Goal: Go to known website: Go to known website

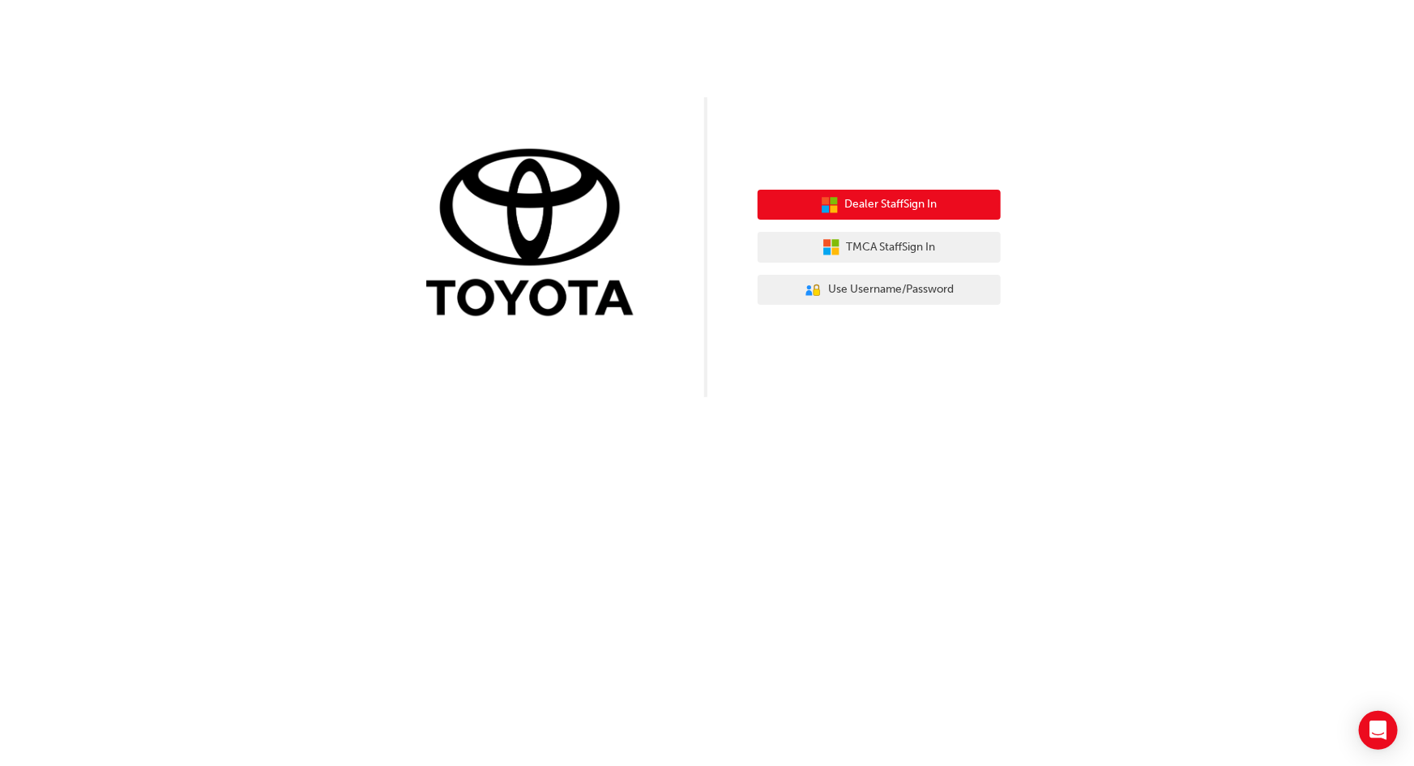
click at [908, 201] on span "Dealer Staff Sign In" at bounding box center [891, 204] width 92 height 19
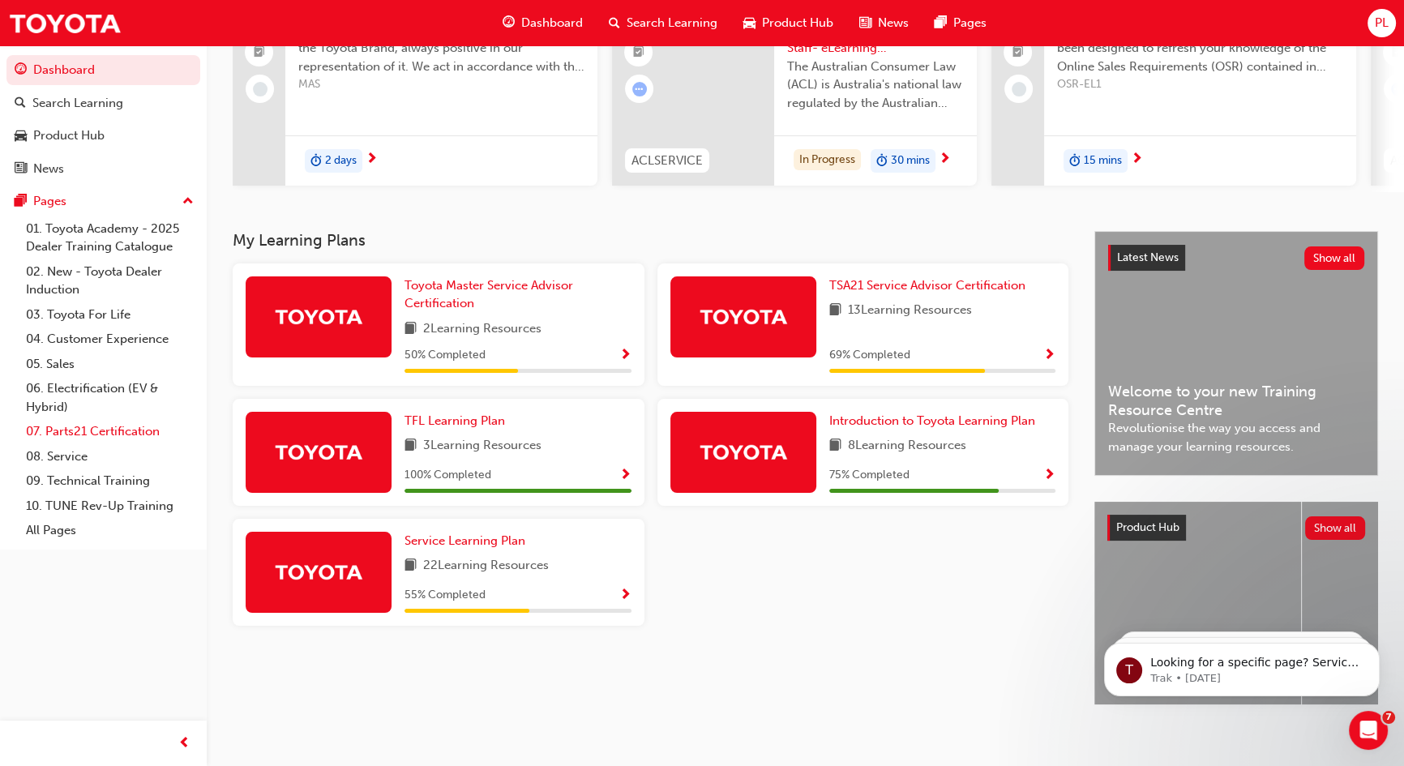
scroll to position [201, 0]
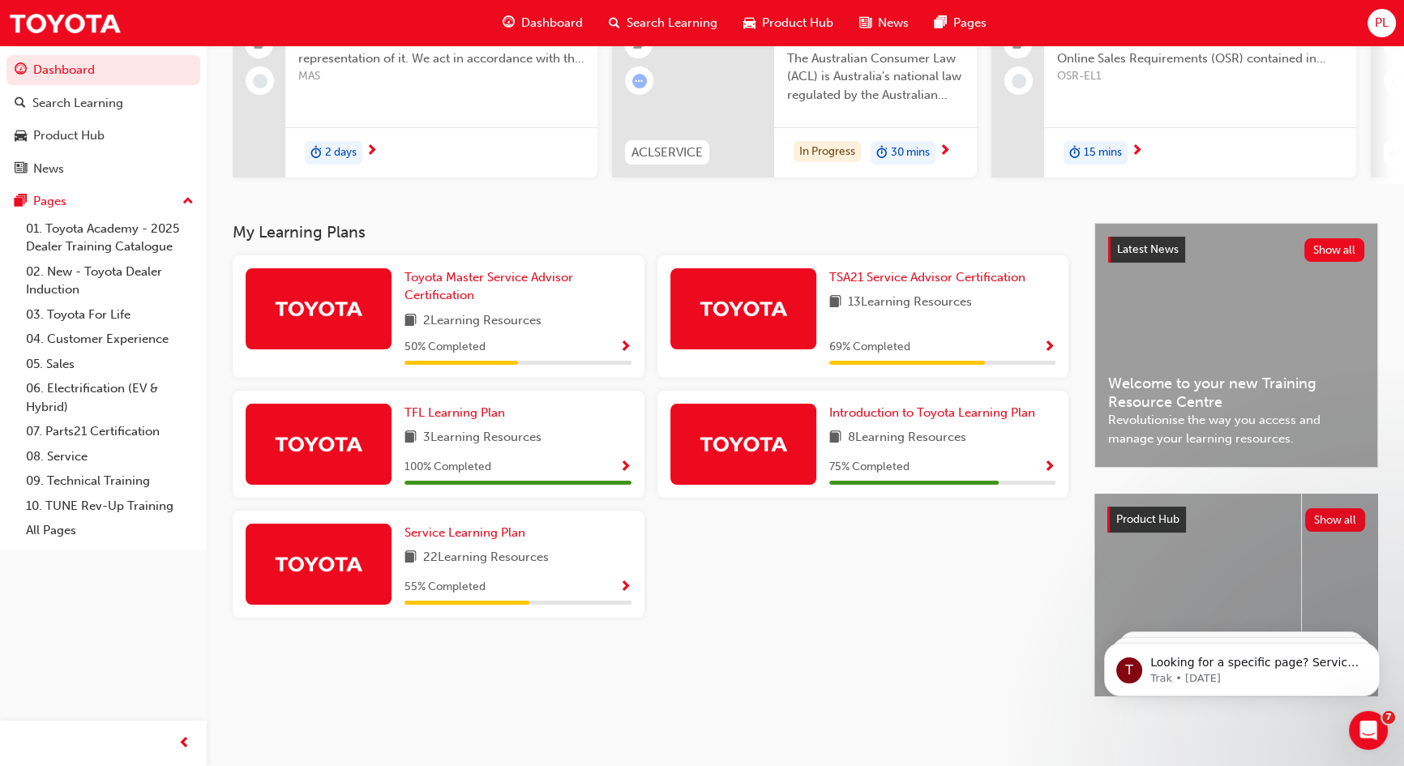
click at [340, 302] on img at bounding box center [318, 308] width 89 height 28
click at [624, 340] on span "Show Progress" at bounding box center [625, 347] width 12 height 15
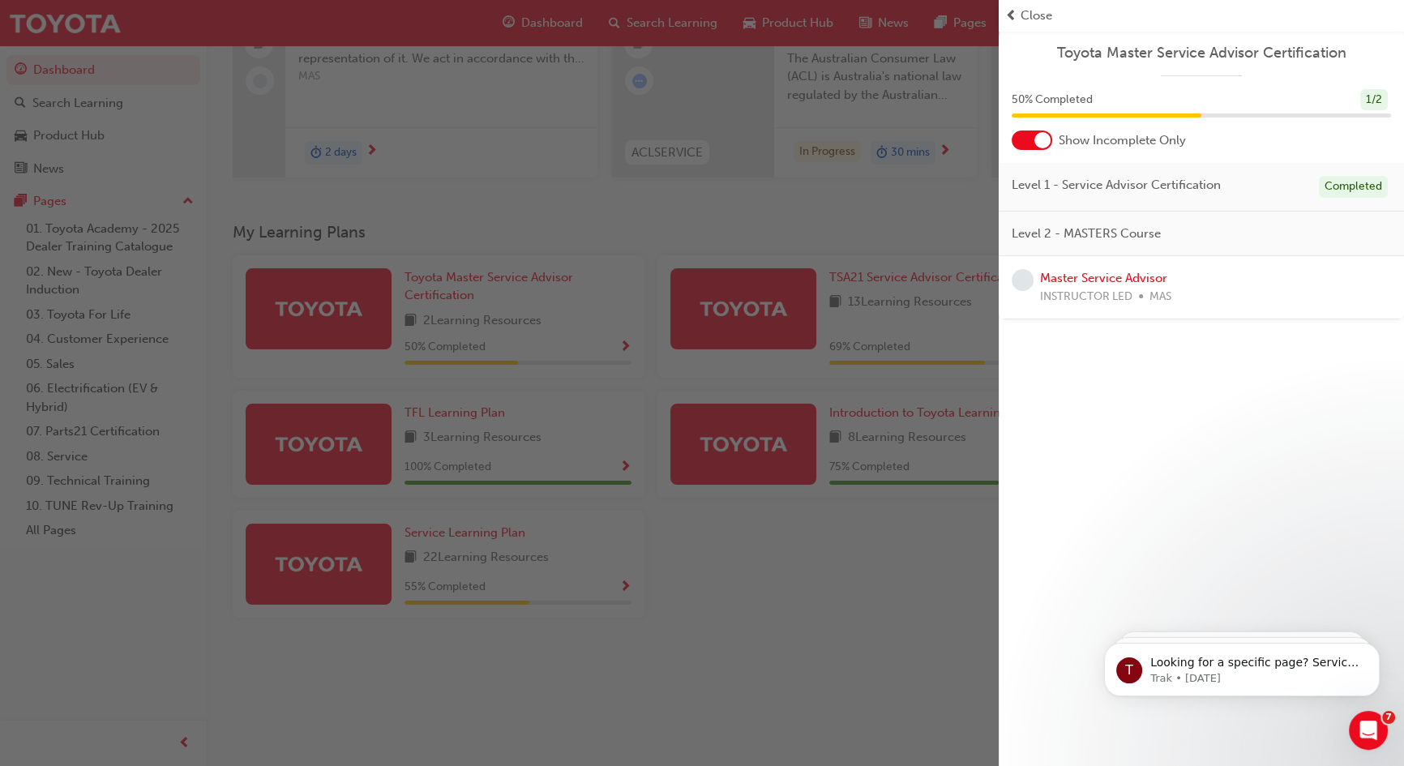
click at [1012, 11] on span "prev-icon" at bounding box center [1011, 15] width 12 height 19
